Goal: Ask a question

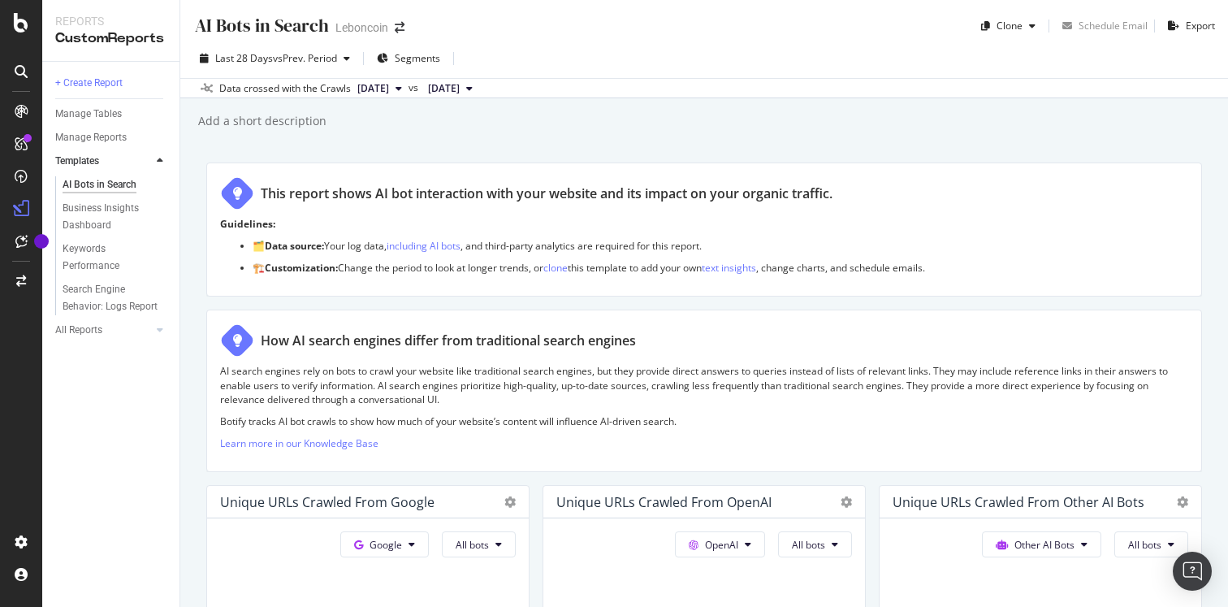
scroll to position [2826, 0]
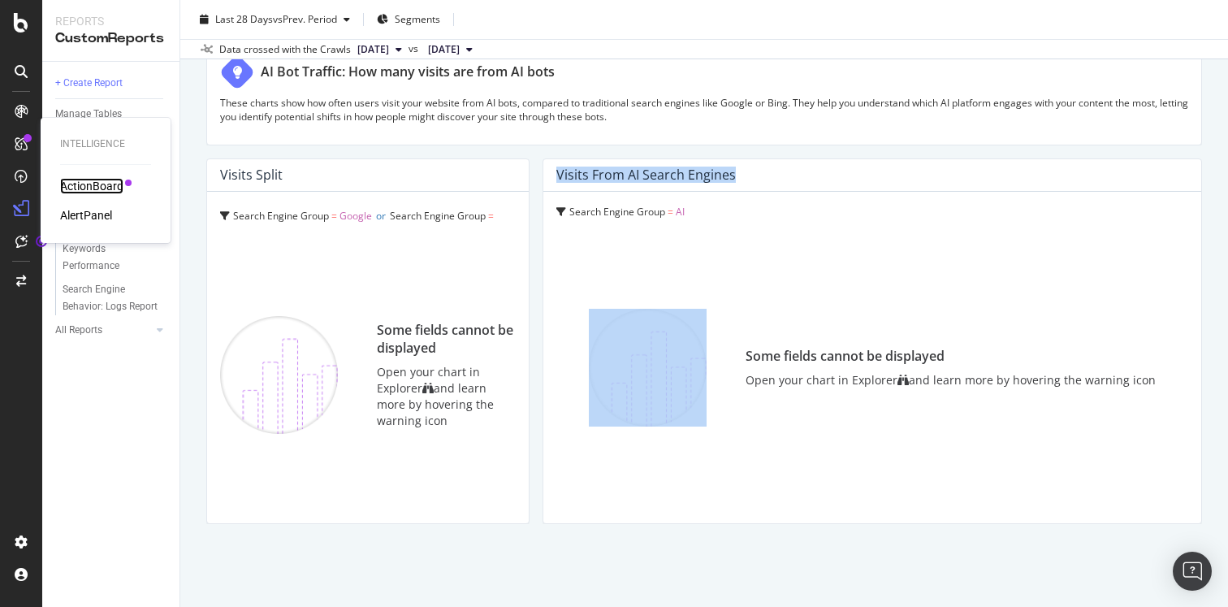
click at [75, 183] on div "ActionBoard" at bounding box center [91, 186] width 63 height 16
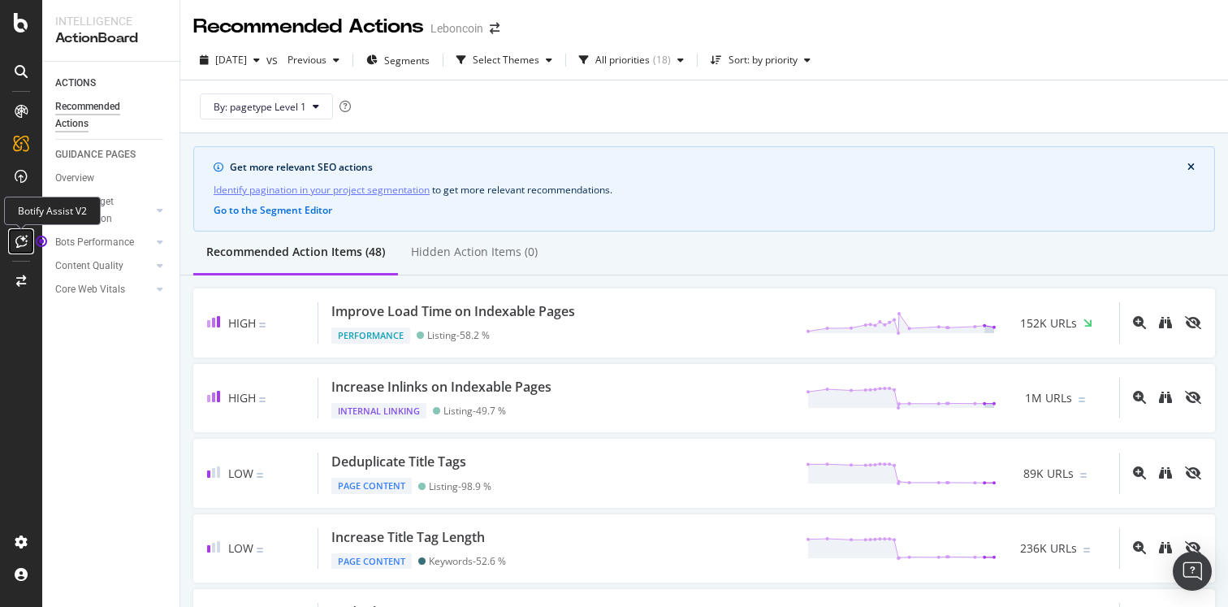
click at [25, 237] on icon at bounding box center [21, 241] width 12 height 13
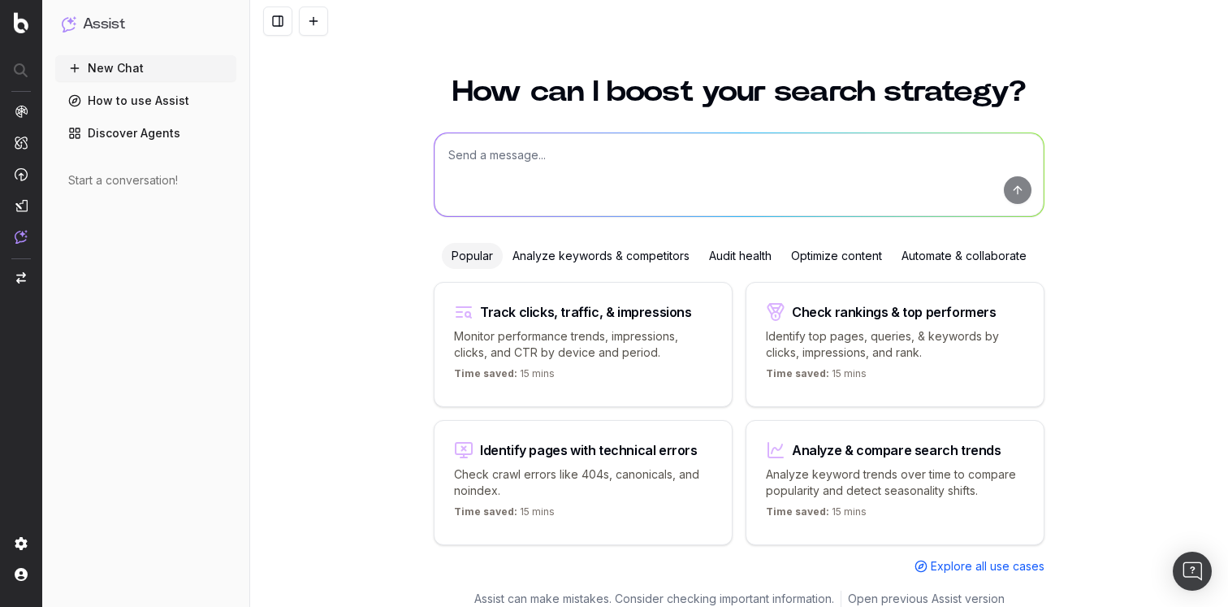
scroll to position [24, 0]
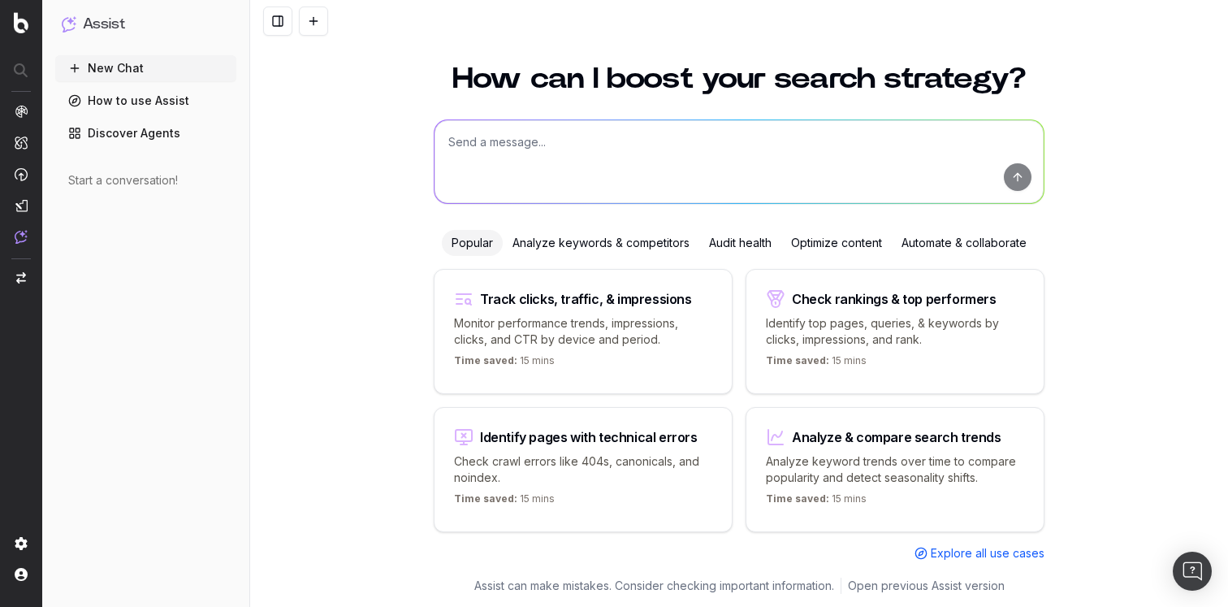
click at [544, 145] on textarea at bounding box center [739, 161] width 609 height 83
type textarea "Do uou see some fluctuations since March 25 after"
